Goal: Check status: Check status

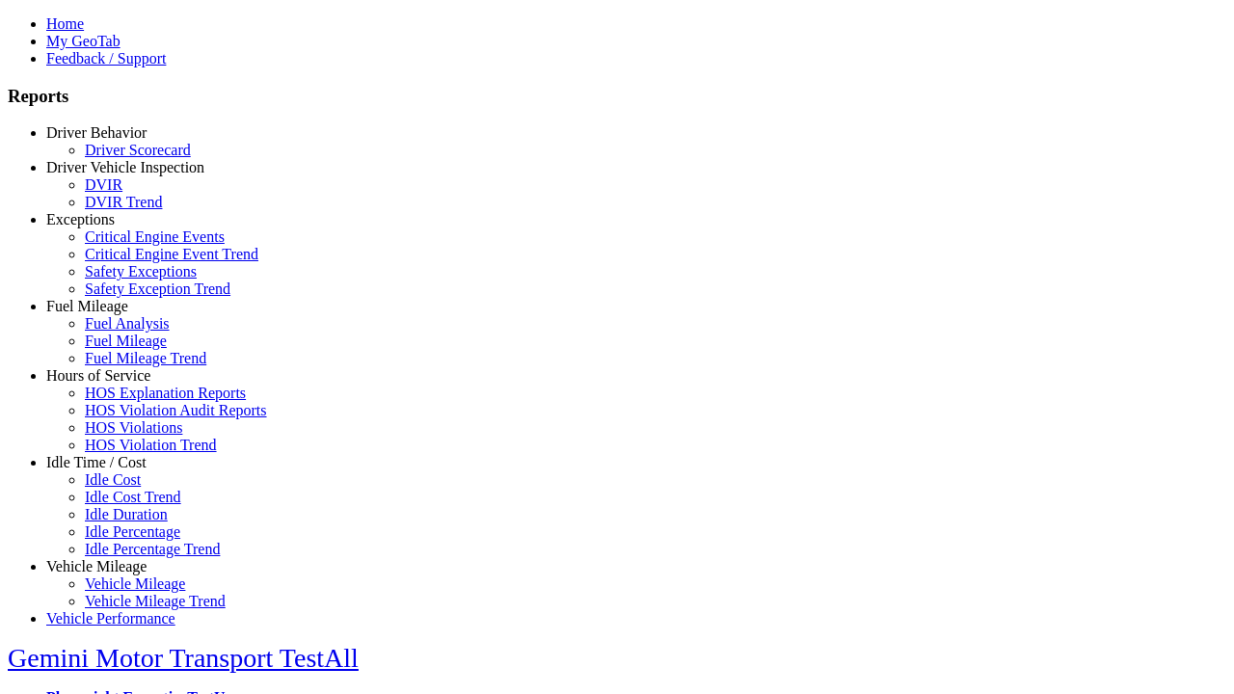
click at [111, 558] on link "Vehicle Mileage" at bounding box center [96, 566] width 100 height 16
click at [125, 593] on link "Vehicle Mileage Trend" at bounding box center [155, 601] width 141 height 16
type input "*********"
